Goal: Check status: Check status

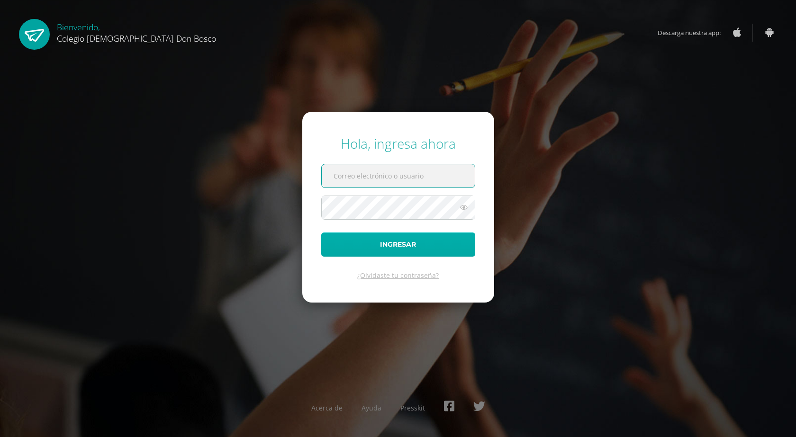
type input "[EMAIL_ADDRESS][DOMAIN_NAME]"
click at [408, 245] on button "Ingresar" at bounding box center [398, 245] width 154 height 24
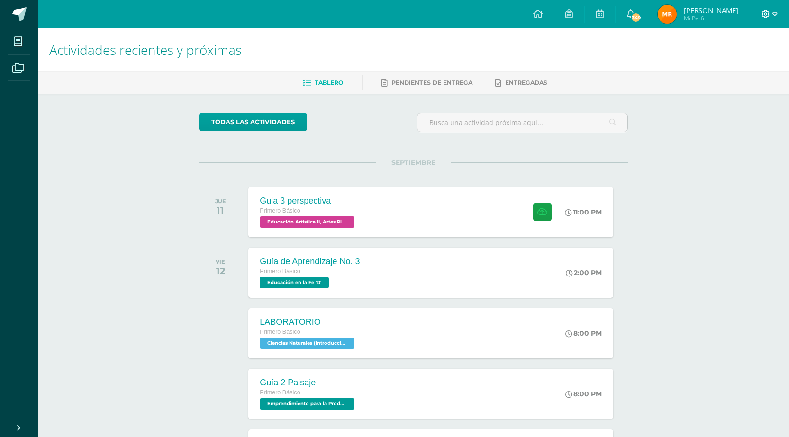
click at [773, 15] on icon at bounding box center [774, 14] width 5 height 9
click at [661, 51] on h1 "Actividades recientes y próximas" at bounding box center [413, 49] width 728 height 43
click at [573, 13] on icon at bounding box center [569, 13] width 8 height 9
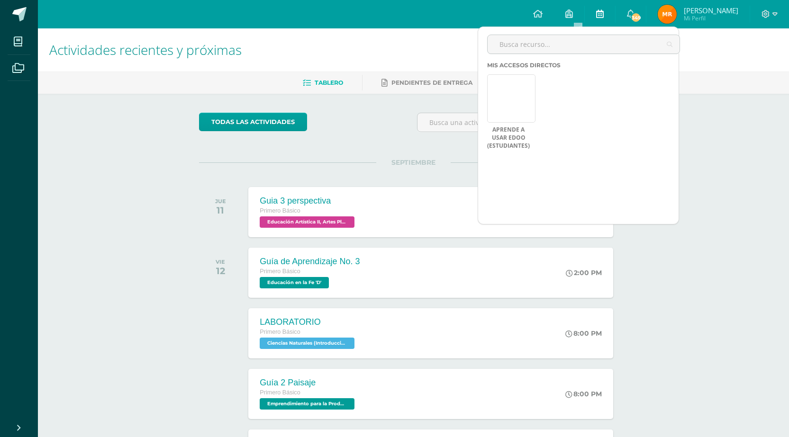
click at [604, 14] on icon at bounding box center [600, 13] width 8 height 9
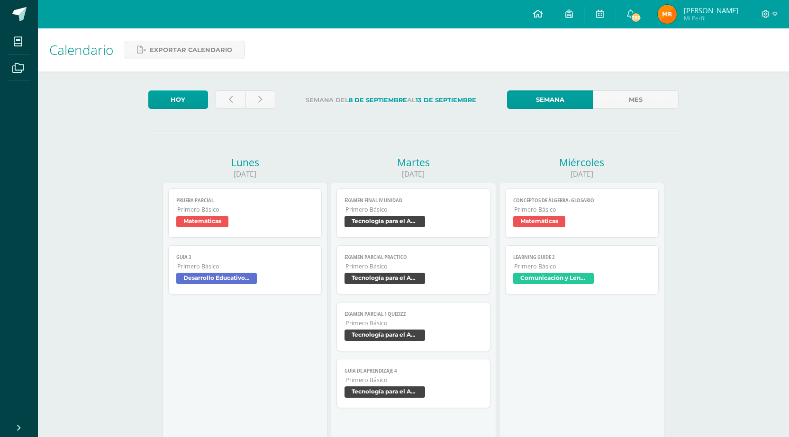
click at [543, 13] on icon at bounding box center [537, 13] width 9 height 9
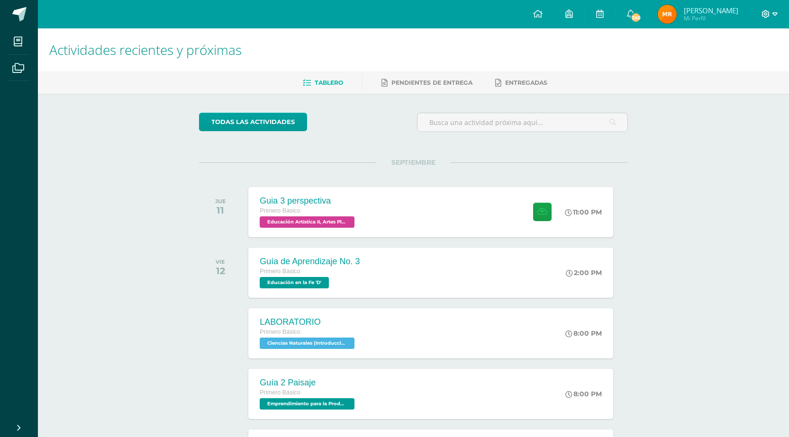
click at [775, 15] on icon at bounding box center [774, 14] width 5 height 9
click at [676, 48] on h1 "Actividades recientes y próximas" at bounding box center [413, 49] width 728 height 43
click at [677, 18] on img at bounding box center [667, 14] width 19 height 19
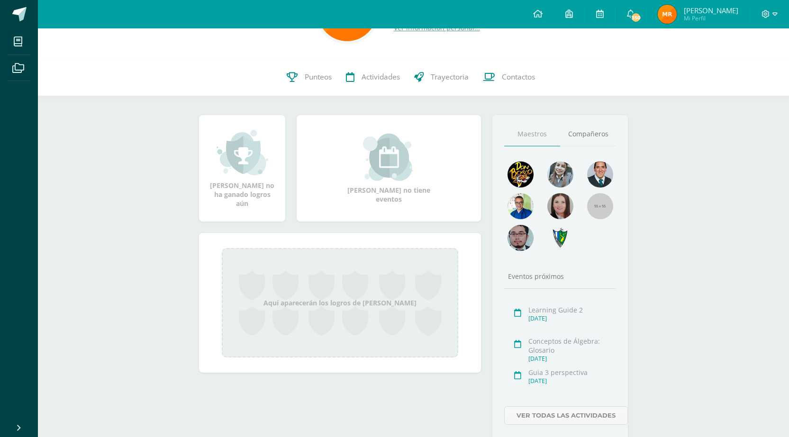
scroll to position [94, 0]
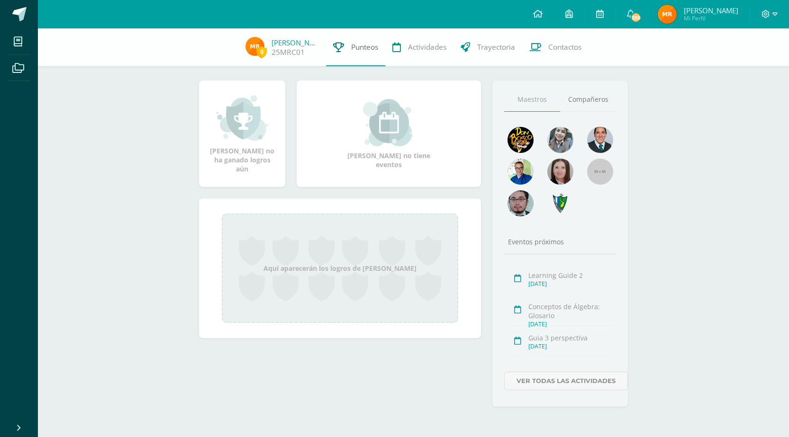
click at [367, 45] on span "Punteos" at bounding box center [364, 47] width 27 height 10
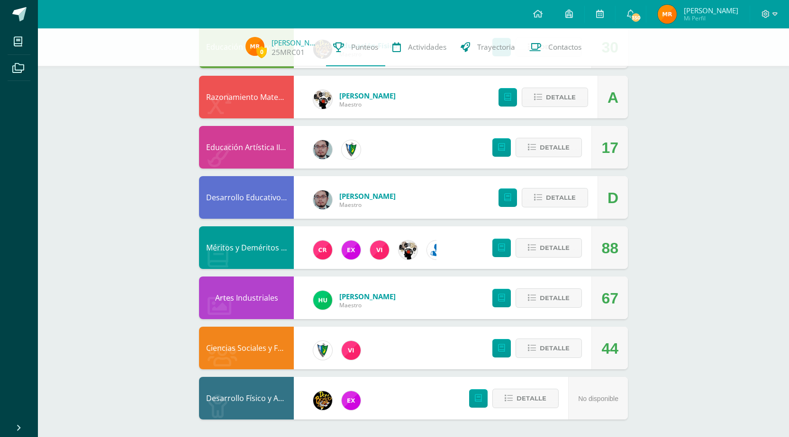
scroll to position [577, 0]
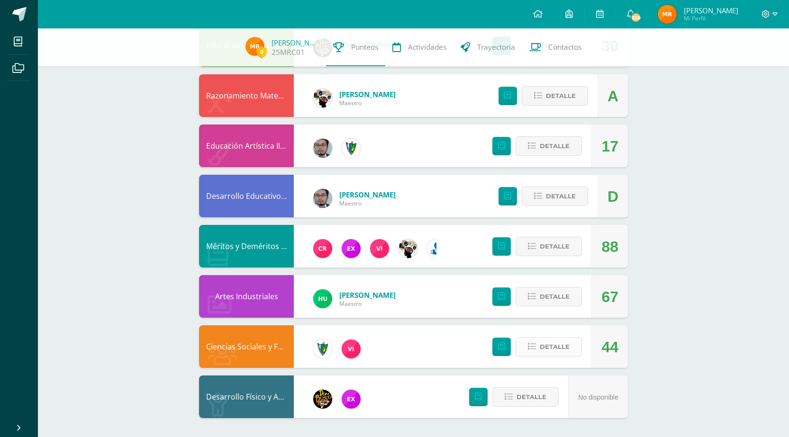
click at [530, 347] on icon at bounding box center [532, 347] width 8 height 8
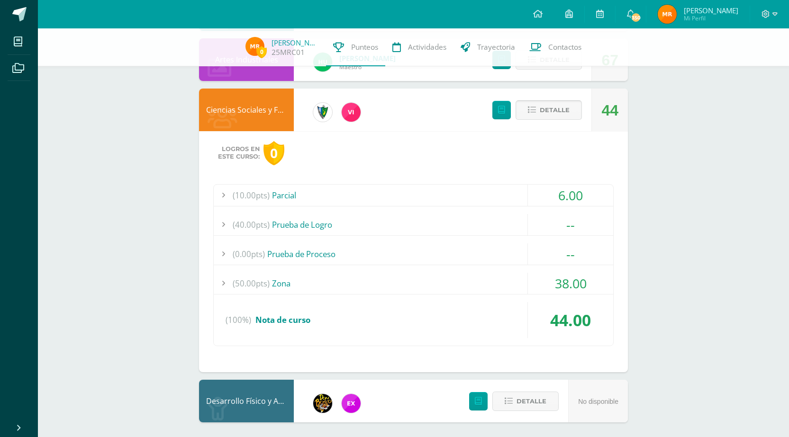
scroll to position [818, 0]
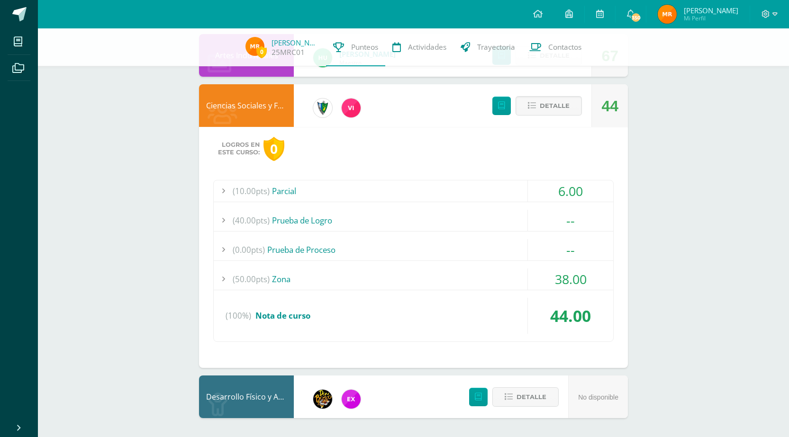
click at [282, 279] on div "(50.00pts) Zona" at bounding box center [413, 279] width 399 height 21
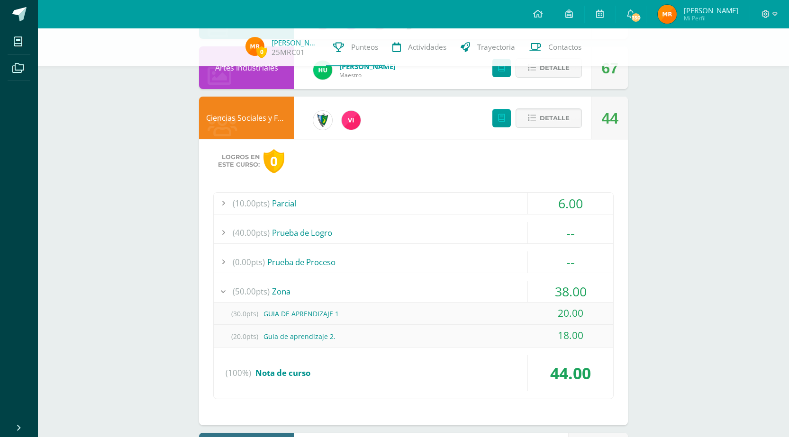
scroll to position [863, 0]
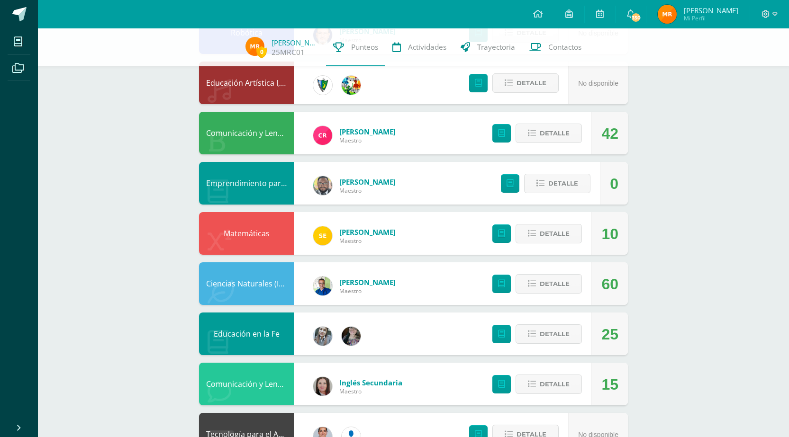
scroll to position [142, 0]
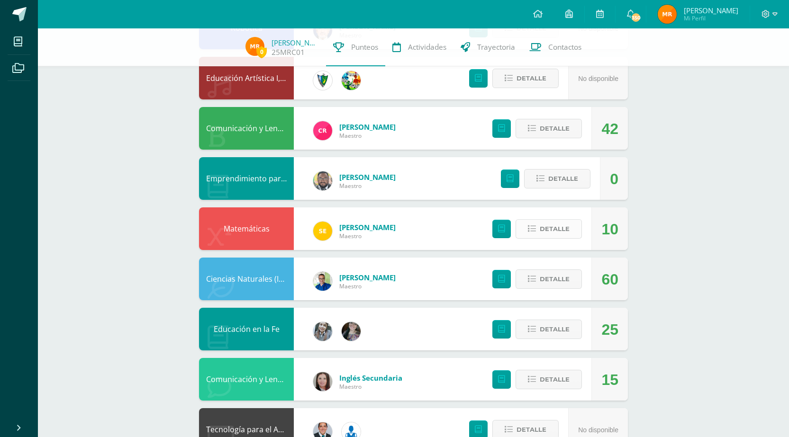
click at [546, 231] on span "Detalle" at bounding box center [555, 229] width 30 height 18
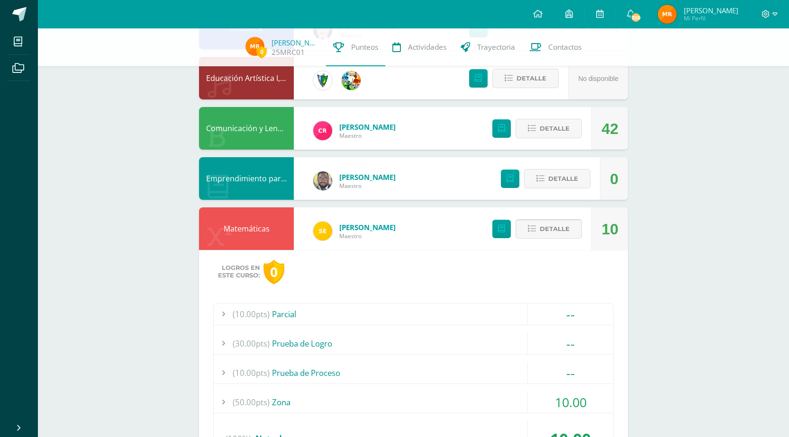
scroll to position [237, 0]
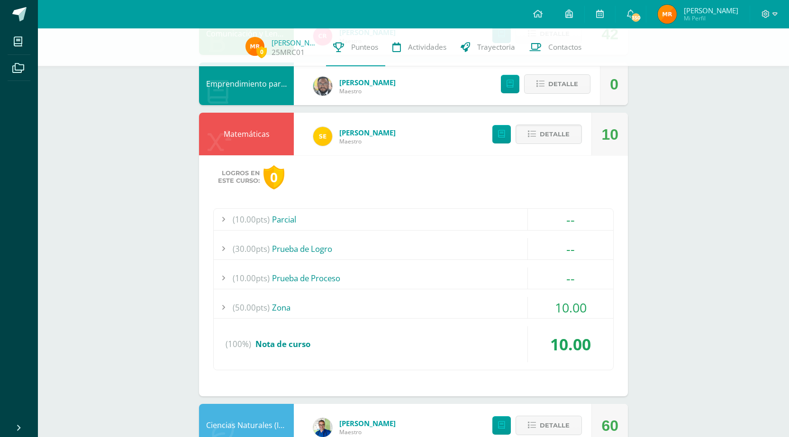
click at [293, 222] on div "(10.00pts) Parcial" at bounding box center [413, 219] width 399 height 21
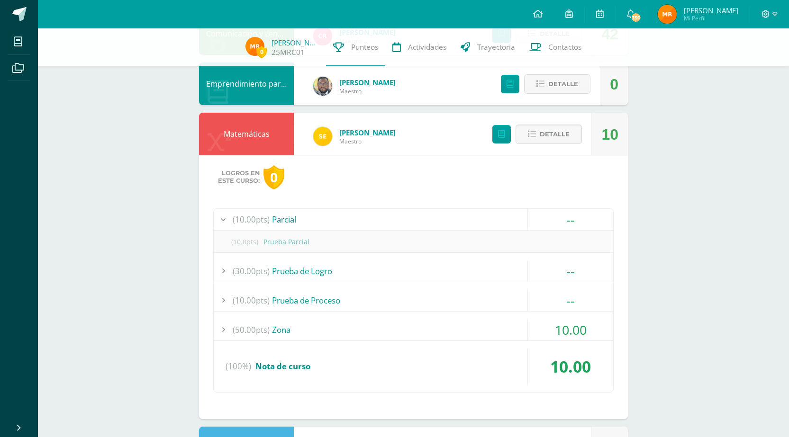
click at [314, 276] on div "(30.00pts) Prueba de Logro" at bounding box center [413, 271] width 399 height 21
click at [316, 299] on div "(10.00pts) Prueba de Proceso" at bounding box center [413, 300] width 399 height 21
click at [288, 329] on div "(50.00pts) Zona" at bounding box center [413, 329] width 399 height 21
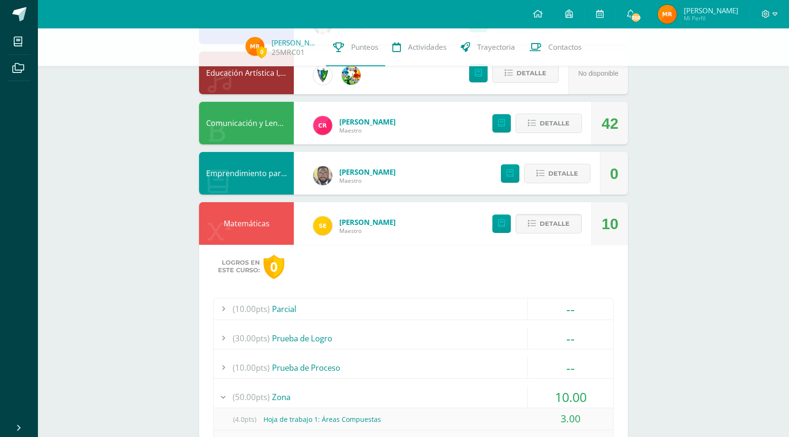
scroll to position [95, 0]
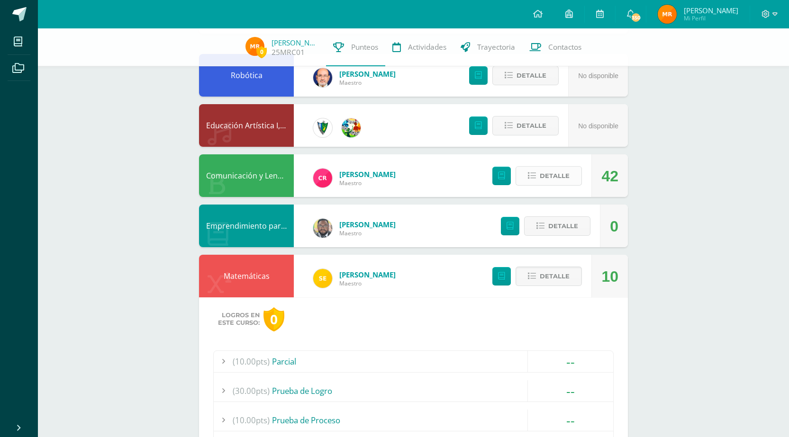
click at [564, 180] on span "Detalle" at bounding box center [555, 176] width 30 height 18
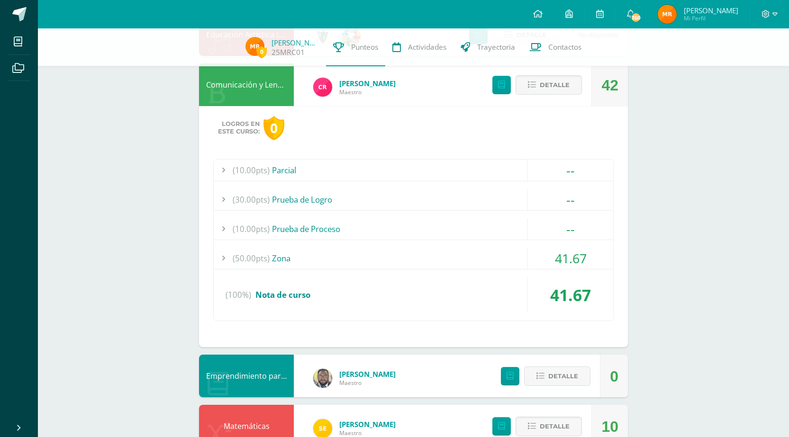
scroll to position [190, 0]
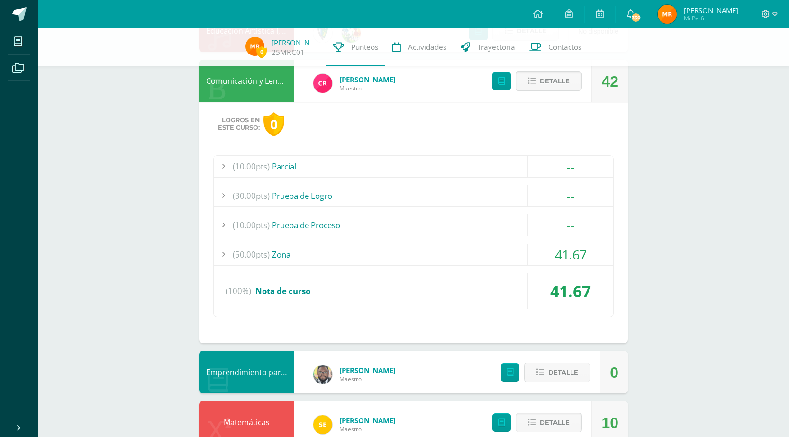
click at [286, 254] on div "(50.00pts) Zona" at bounding box center [413, 254] width 399 height 21
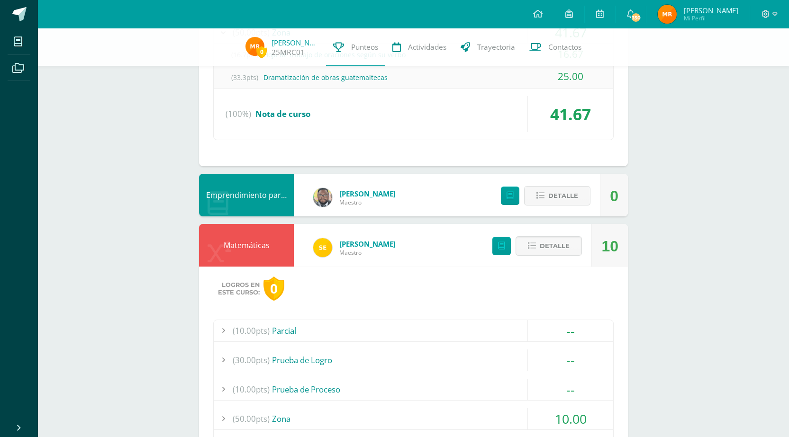
scroll to position [426, 0]
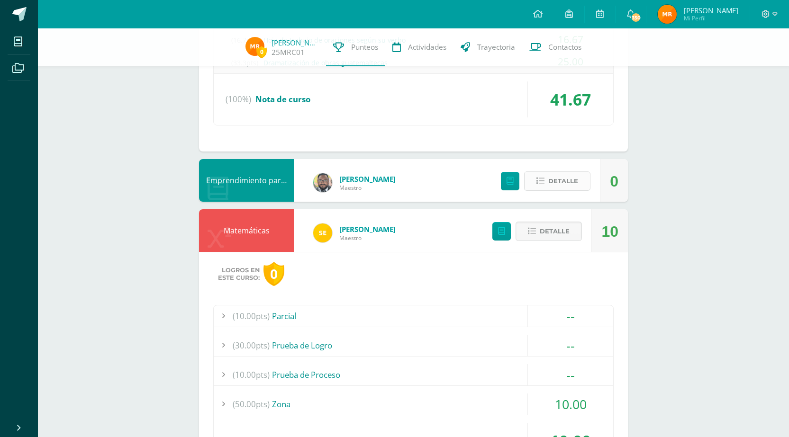
click at [569, 181] on span "Detalle" at bounding box center [563, 181] width 30 height 18
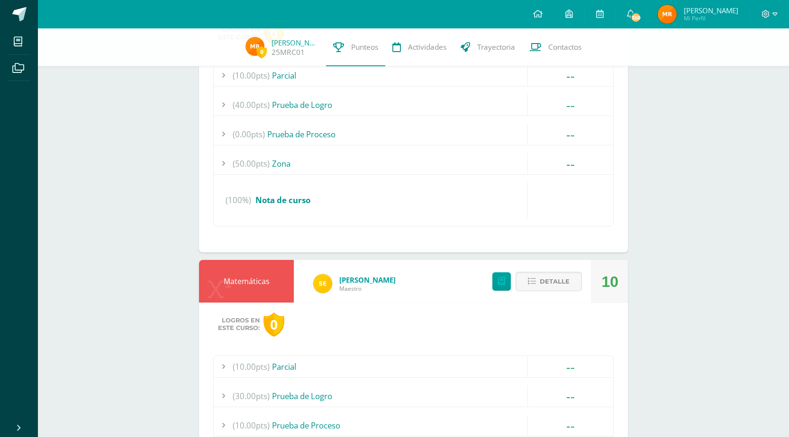
scroll to position [663, 0]
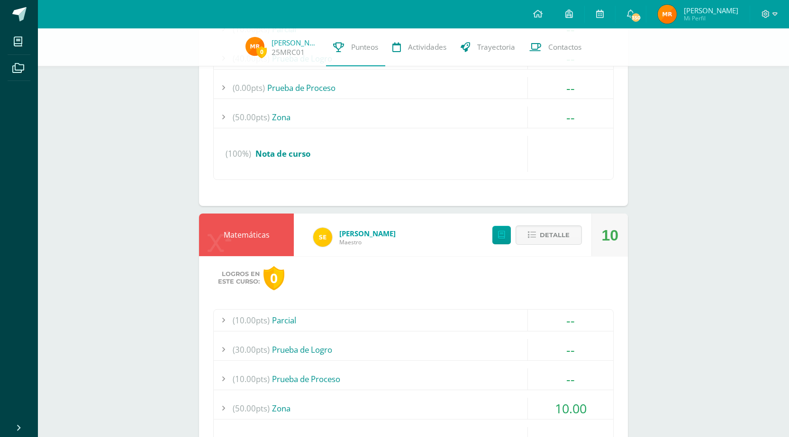
click at [566, 243] on span "Detalle" at bounding box center [555, 235] width 30 height 18
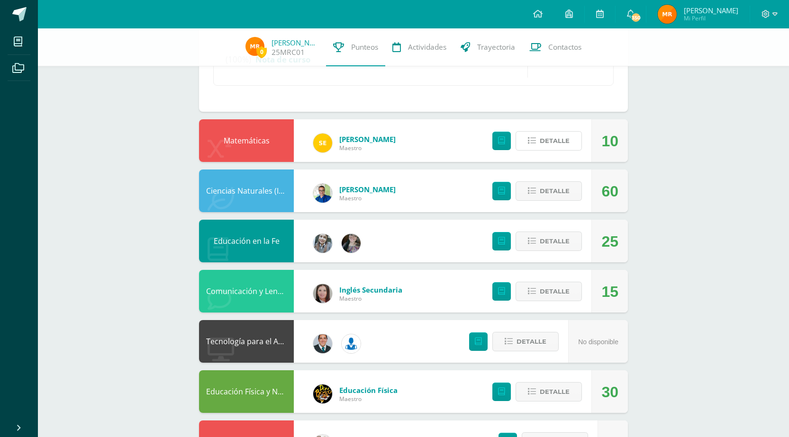
scroll to position [758, 0]
click at [559, 197] on span "Detalle" at bounding box center [555, 191] width 30 height 18
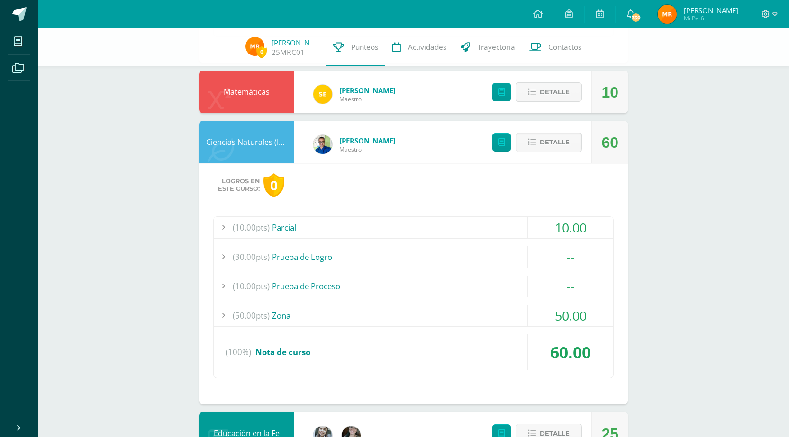
scroll to position [900, 0]
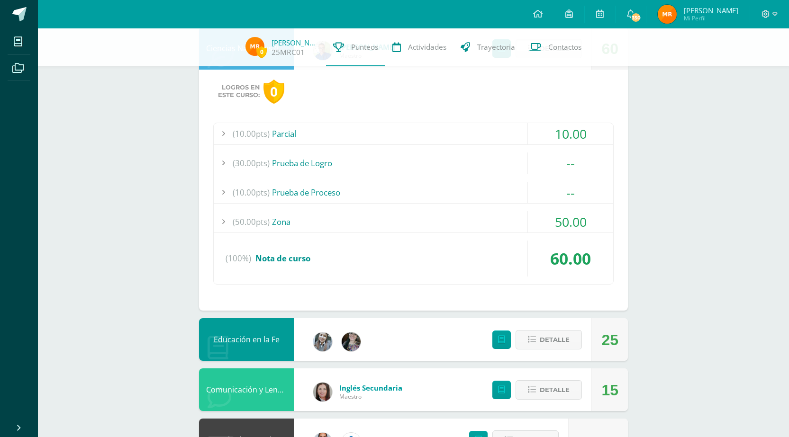
click at [288, 223] on div "(50.00pts) Zona" at bounding box center [413, 221] width 399 height 21
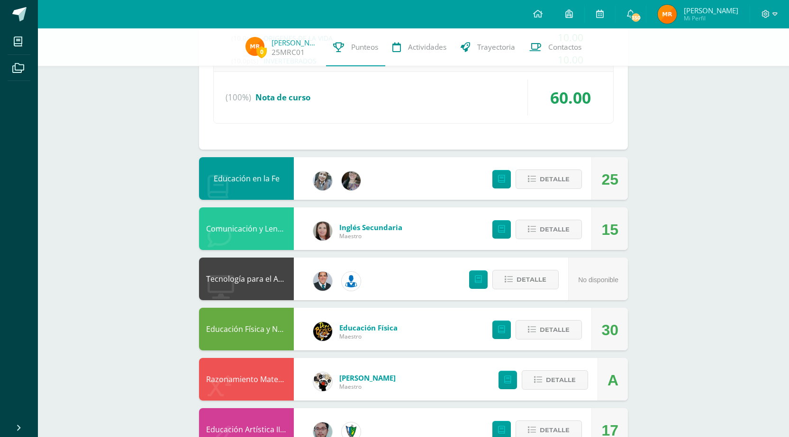
scroll to position [1139, 0]
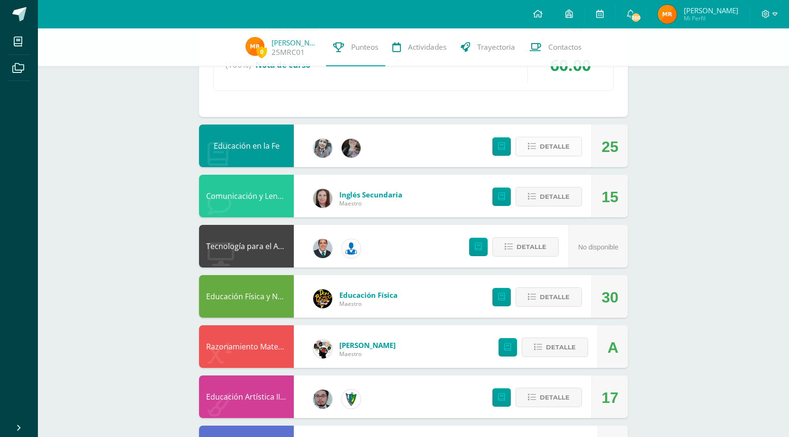
click at [553, 145] on span "Detalle" at bounding box center [555, 147] width 30 height 18
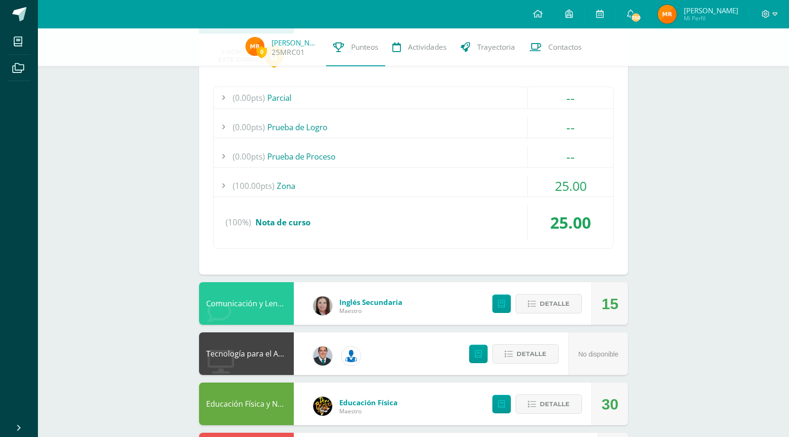
scroll to position [1281, 0]
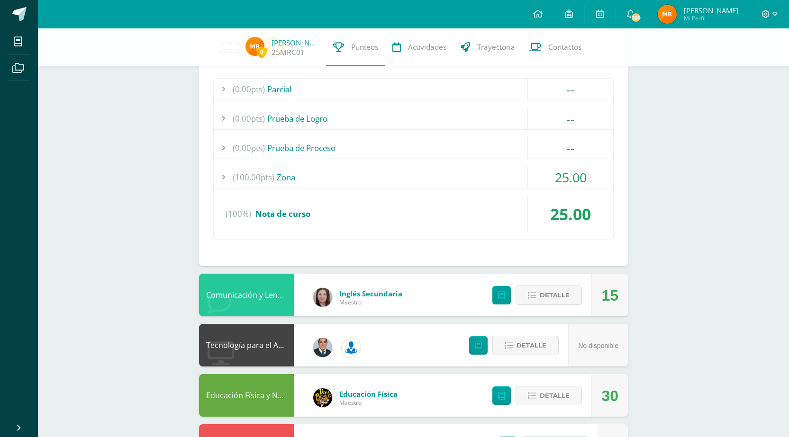
click at [295, 179] on div "(100.00pts) Zona" at bounding box center [413, 177] width 399 height 21
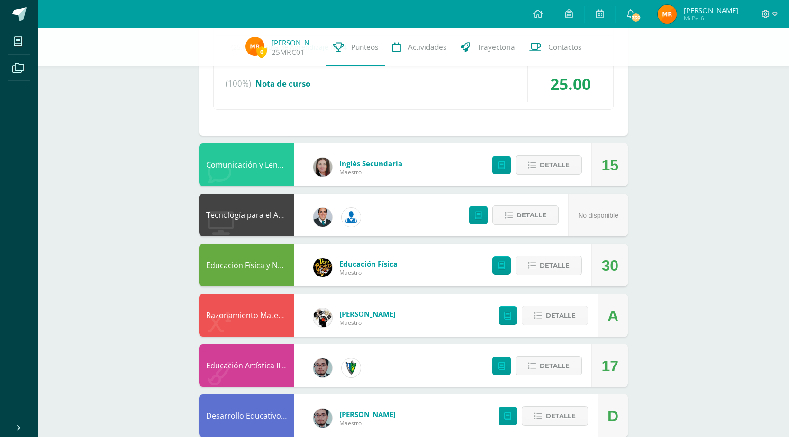
scroll to position [1475, 0]
